Goal: Navigation & Orientation: Go to known website

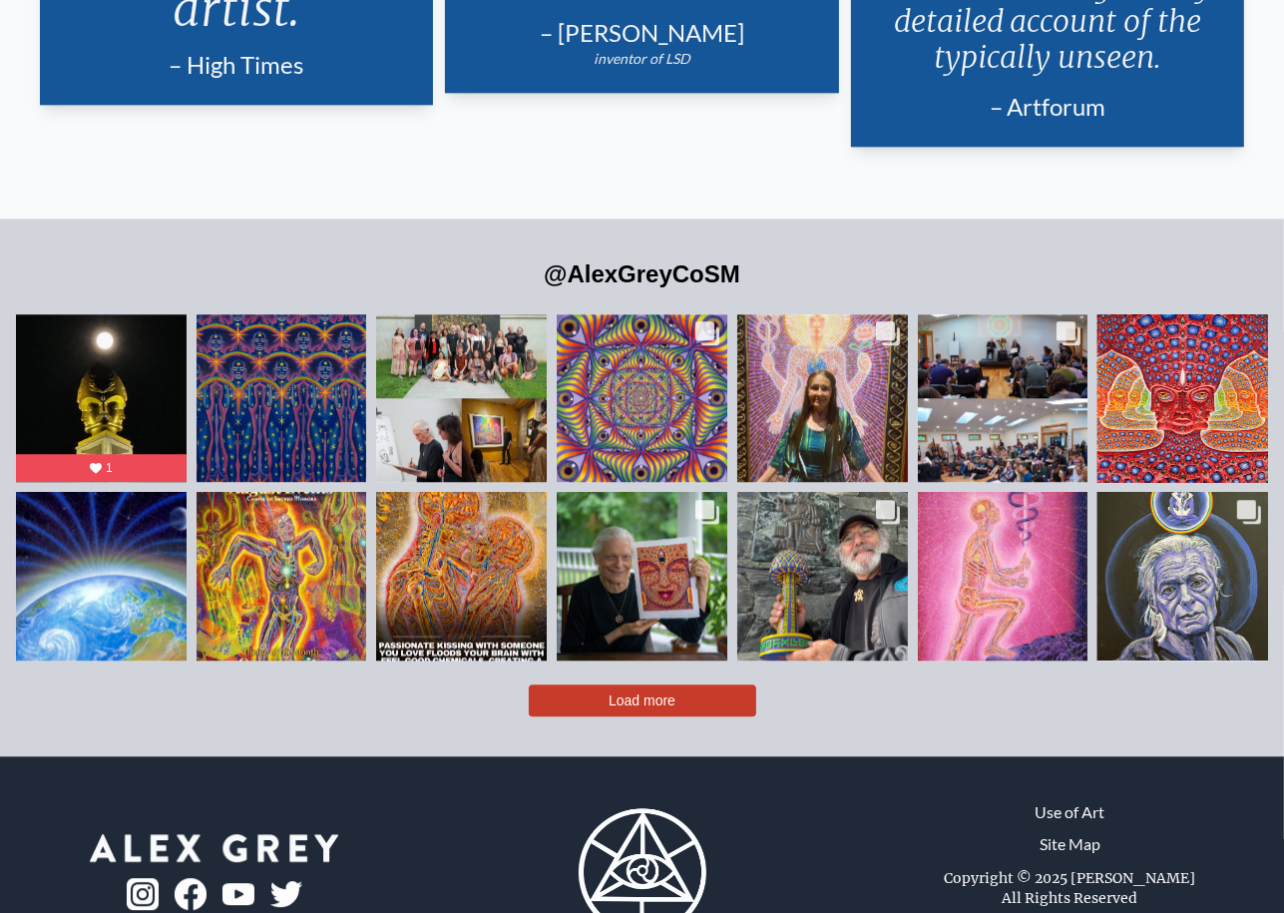
scroll to position [4273, 0]
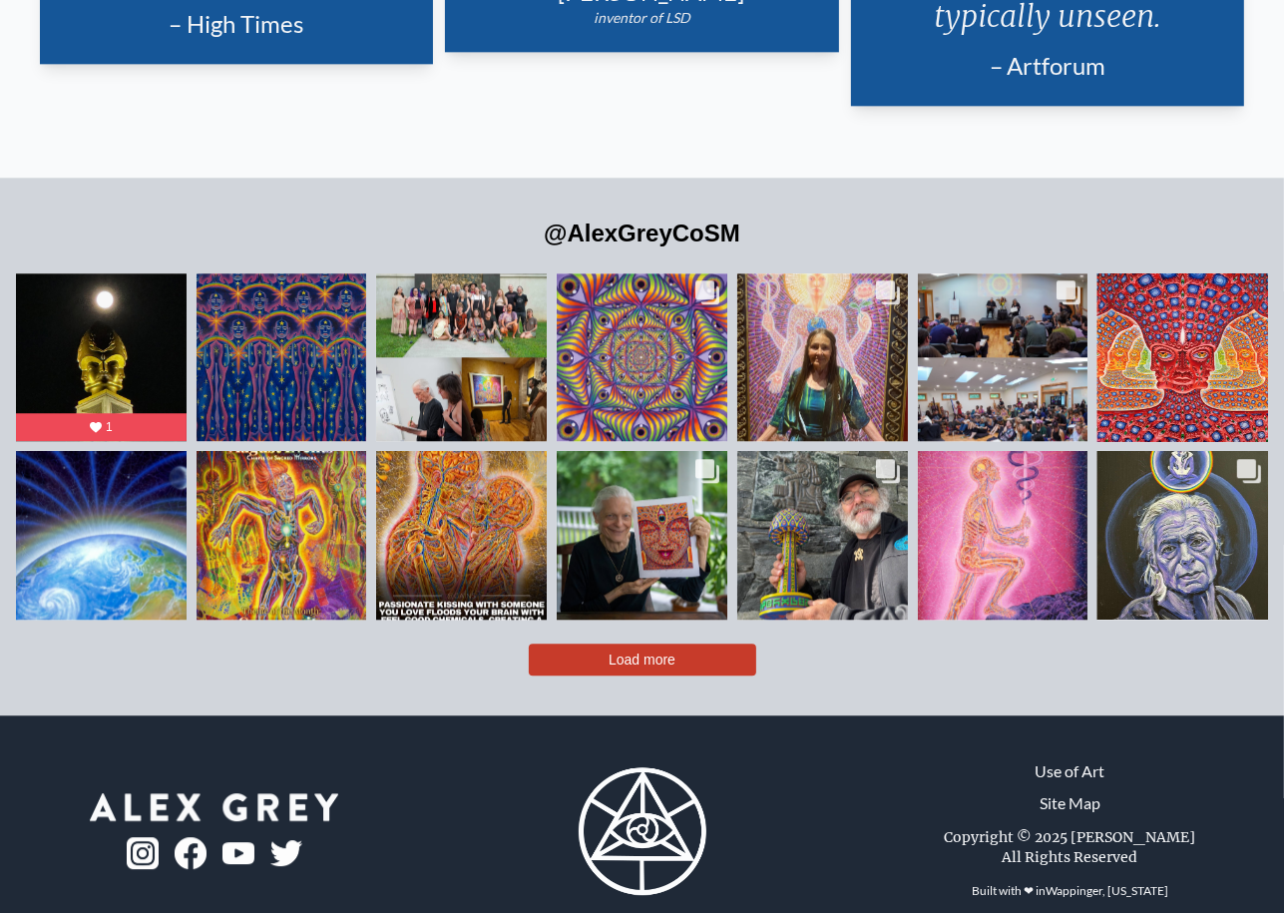
click at [615, 652] on span "Load more" at bounding box center [642, 660] width 67 height 16
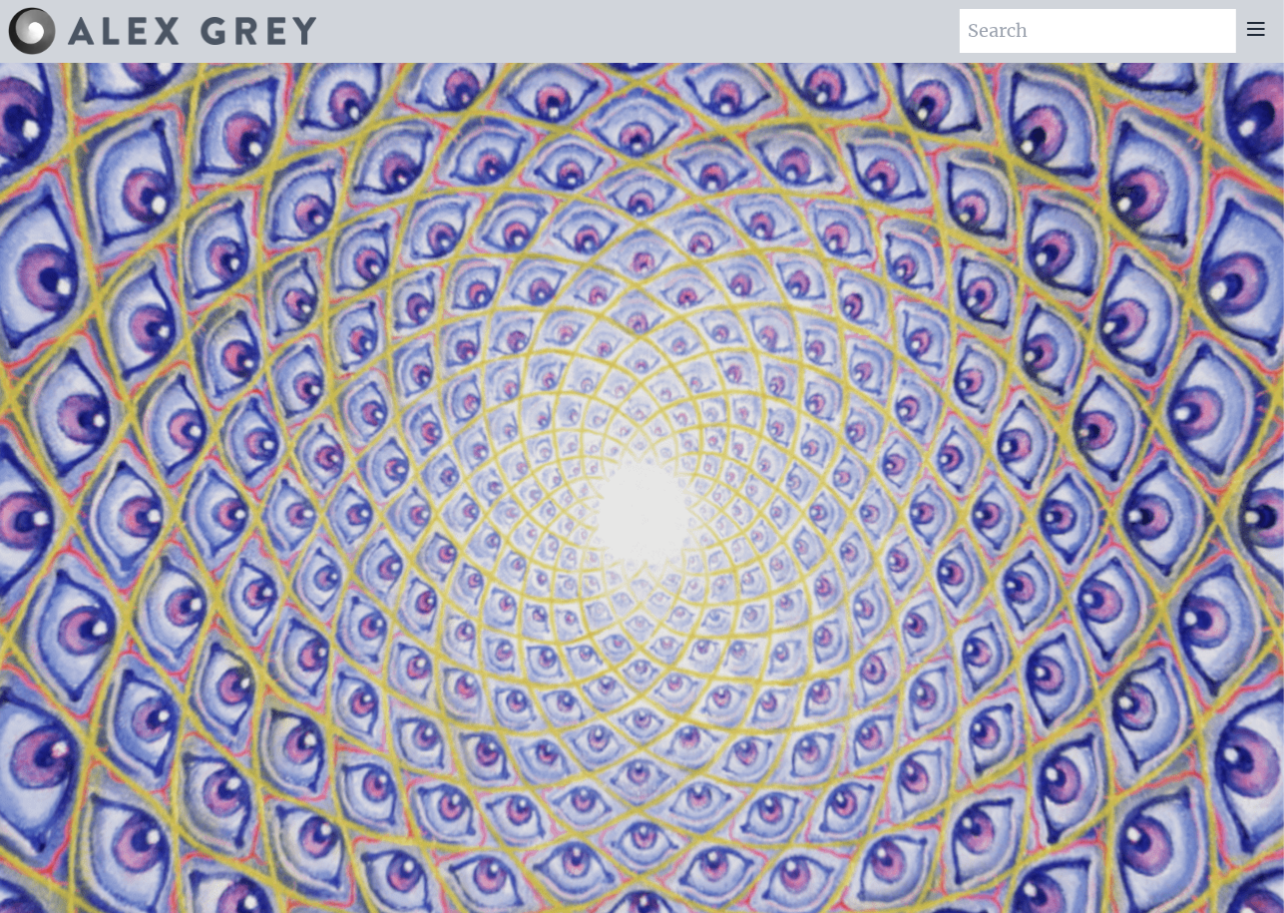
scroll to position [0, 0]
